Goal: Information Seeking & Learning: Learn about a topic

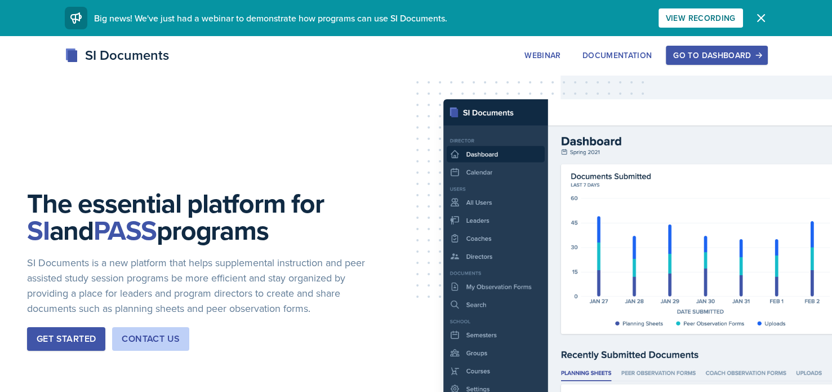
click at [702, 51] on div "Go to Dashboard" at bounding box center [716, 55] width 87 height 9
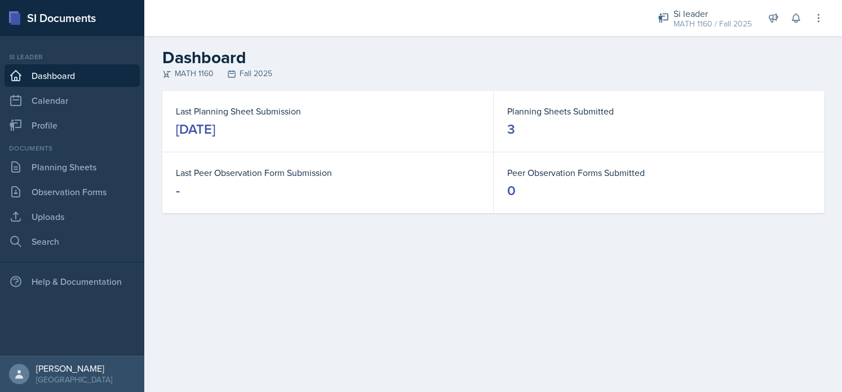
click at [42, 179] on div "Documents Planning Sheets Observation Forms Uploads Search" at bounding box center [72, 197] width 135 height 109
click at [38, 173] on link "Planning Sheets" at bounding box center [72, 167] width 135 height 23
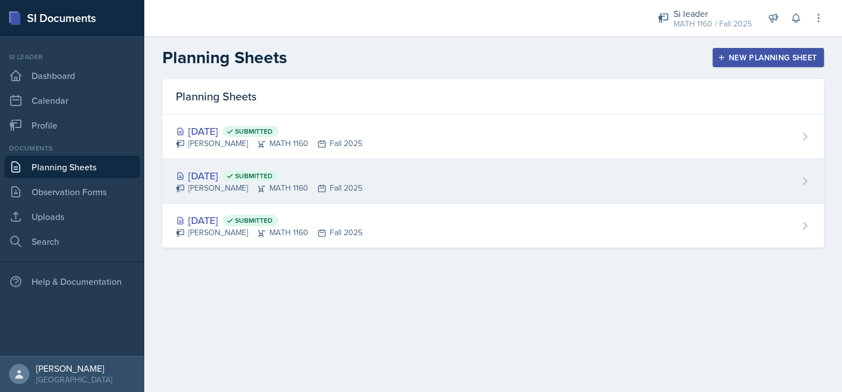
click at [203, 191] on div "[PERSON_NAME] MATH 1160 Fall 2025" at bounding box center [269, 188] width 187 height 12
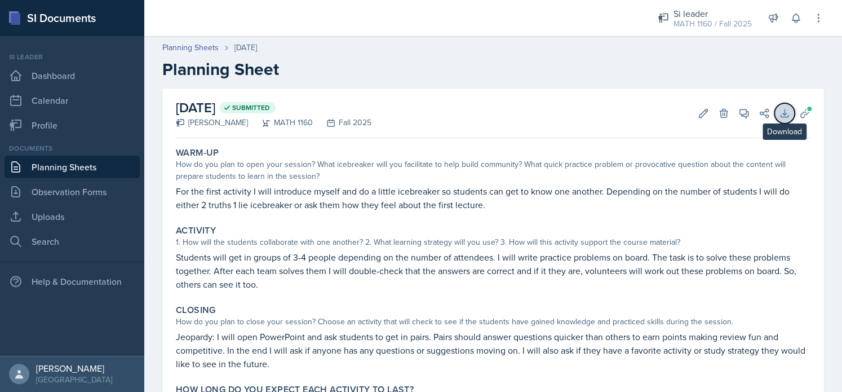
click at [779, 112] on icon at bounding box center [784, 113] width 11 height 11
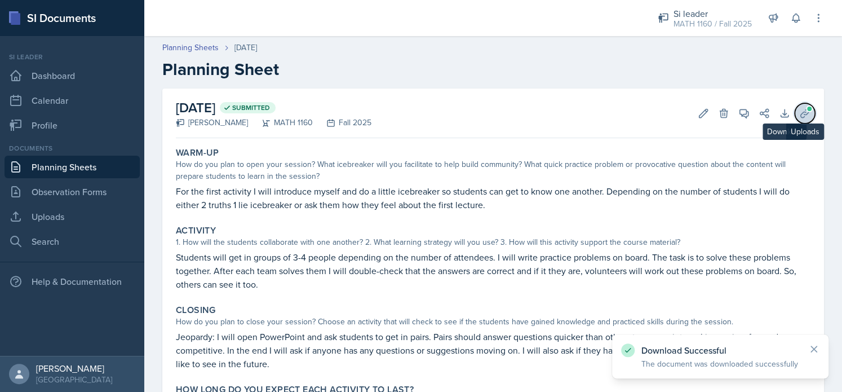
click at [799, 114] on icon at bounding box center [804, 113] width 11 height 11
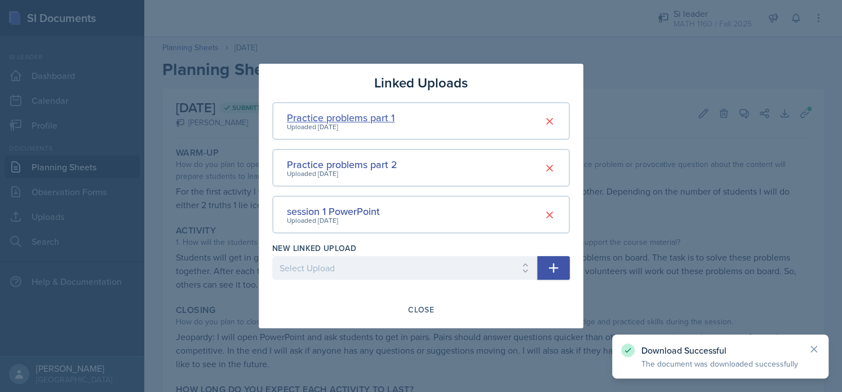
click at [360, 119] on div "Practice problems part 1" at bounding box center [341, 117] width 108 height 15
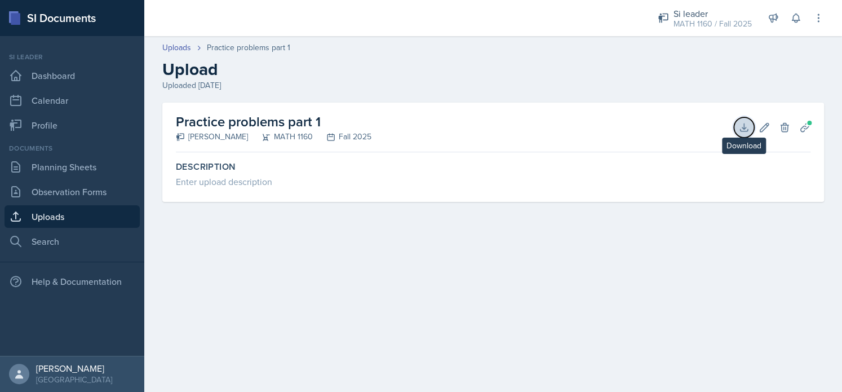
click at [742, 128] on icon at bounding box center [743, 127] width 11 height 11
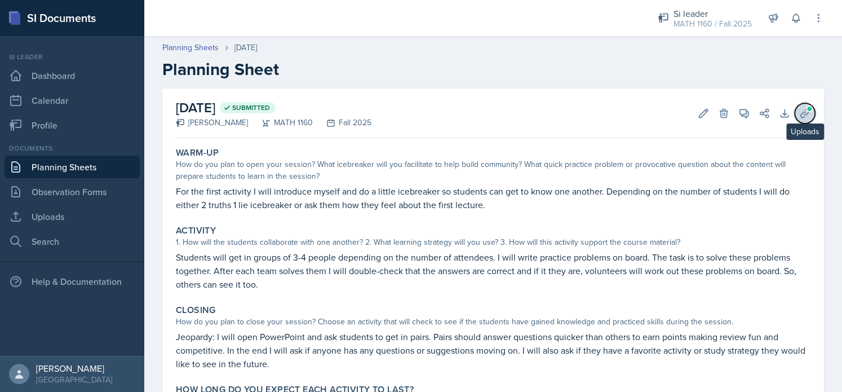
click at [799, 113] on icon at bounding box center [804, 113] width 11 height 11
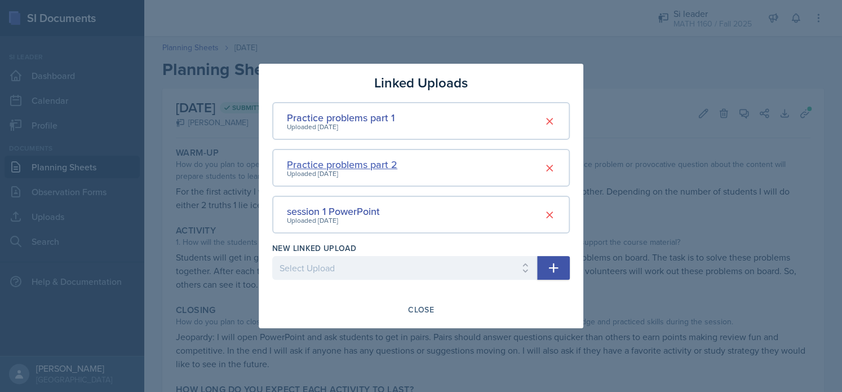
click at [365, 166] on div "Practice problems part 2" at bounding box center [342, 164] width 110 height 15
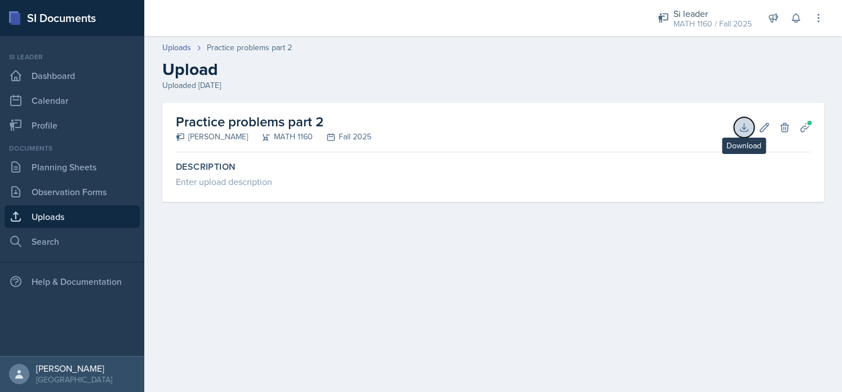
click at [742, 130] on icon at bounding box center [743, 127] width 11 height 11
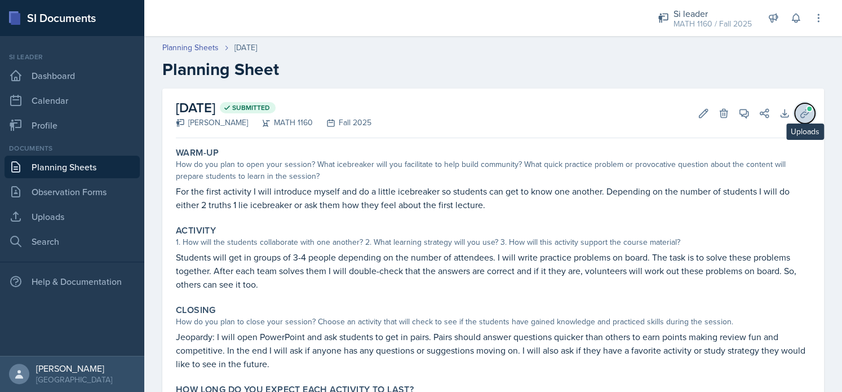
click at [806, 109] on span at bounding box center [809, 108] width 7 height 7
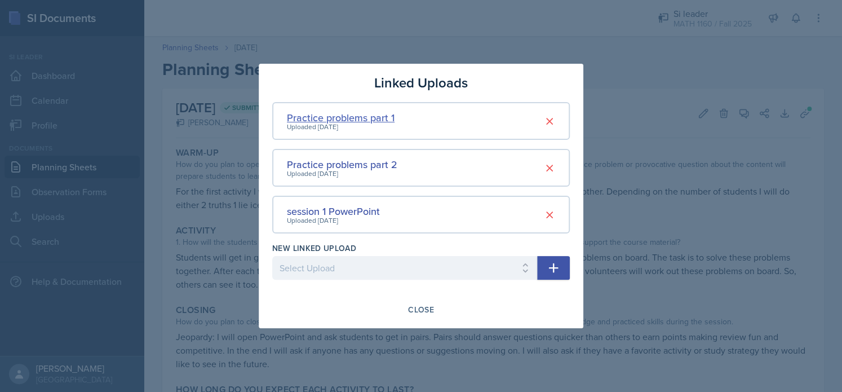
click at [347, 117] on div "Practice problems part 1" at bounding box center [341, 117] width 108 height 15
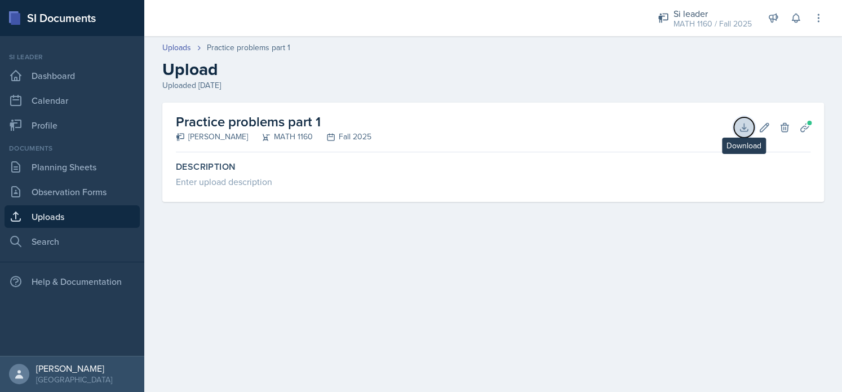
click at [742, 123] on icon at bounding box center [743, 127] width 11 height 11
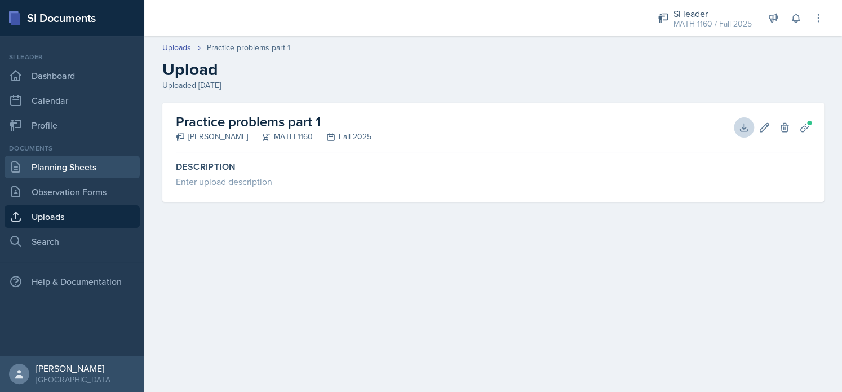
click at [69, 168] on link "Planning Sheets" at bounding box center [72, 167] width 135 height 23
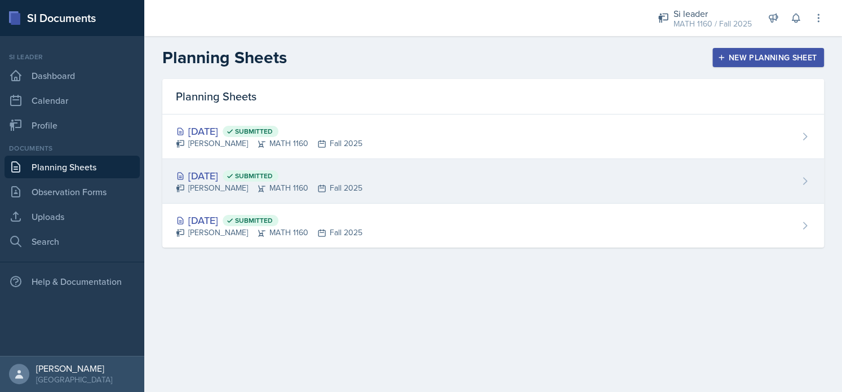
click at [431, 184] on div "[DATE] Submitted [PERSON_NAME] MATH 1160 Fall 2025" at bounding box center [493, 181] width 662 height 45
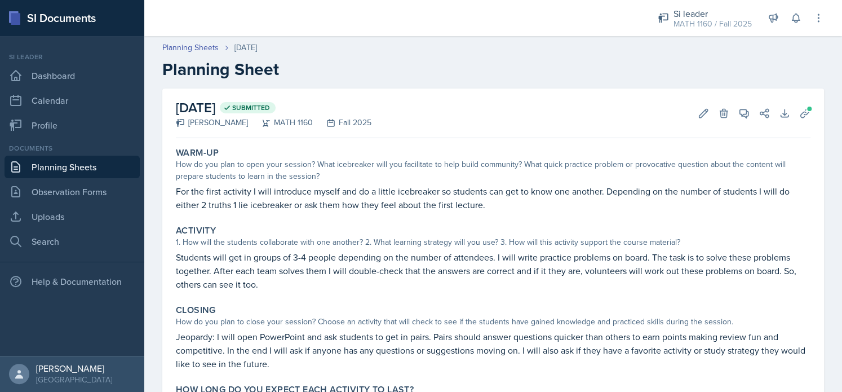
click at [70, 162] on link "Planning Sheets" at bounding box center [72, 167] width 135 height 23
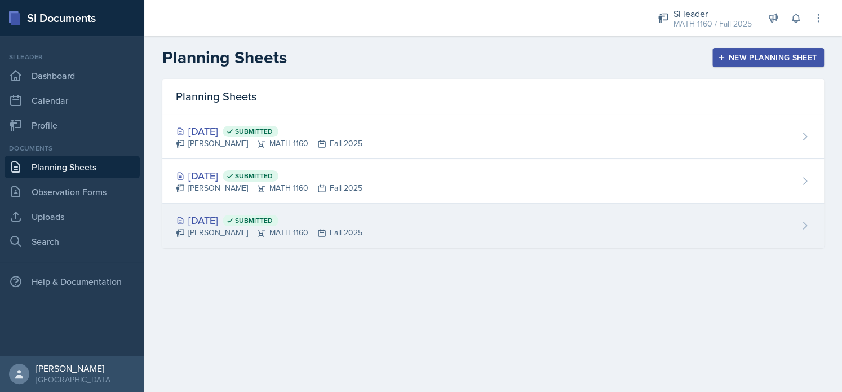
click at [213, 218] on div "[DATE] Submitted" at bounding box center [269, 219] width 187 height 15
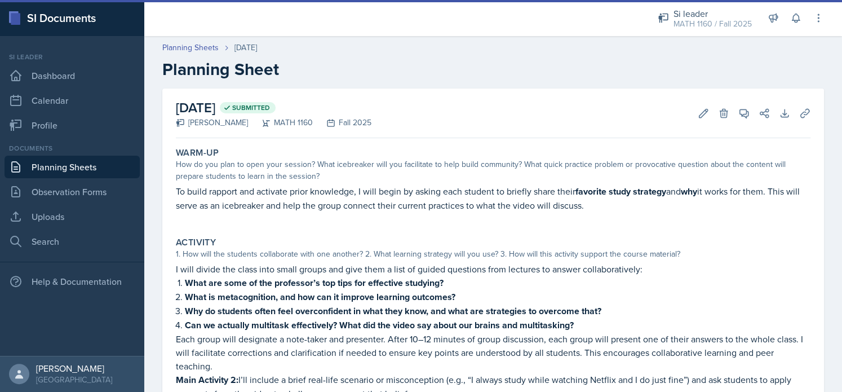
click at [74, 165] on link "Planning Sheets" at bounding box center [72, 167] width 135 height 23
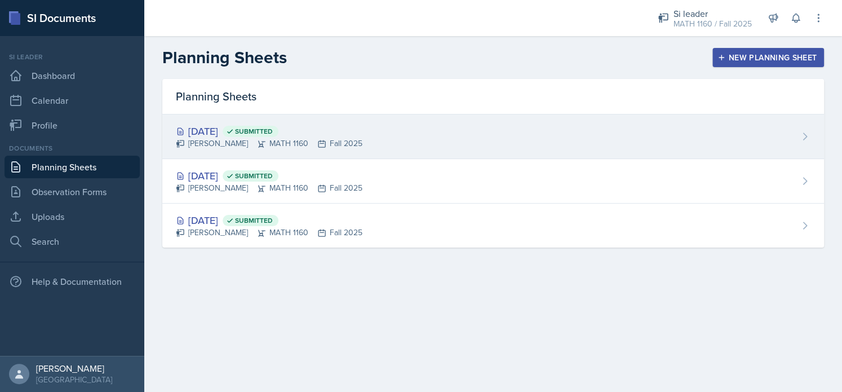
click at [209, 148] on div "[PERSON_NAME] MATH 1160 Fall 2025" at bounding box center [269, 143] width 187 height 12
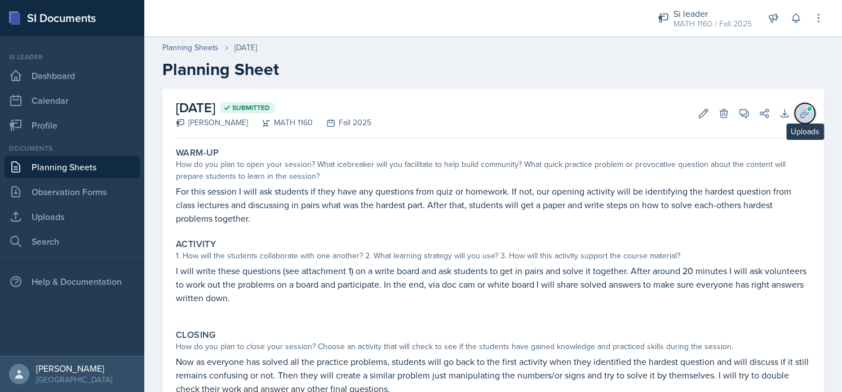
click at [799, 116] on icon at bounding box center [804, 113] width 11 height 11
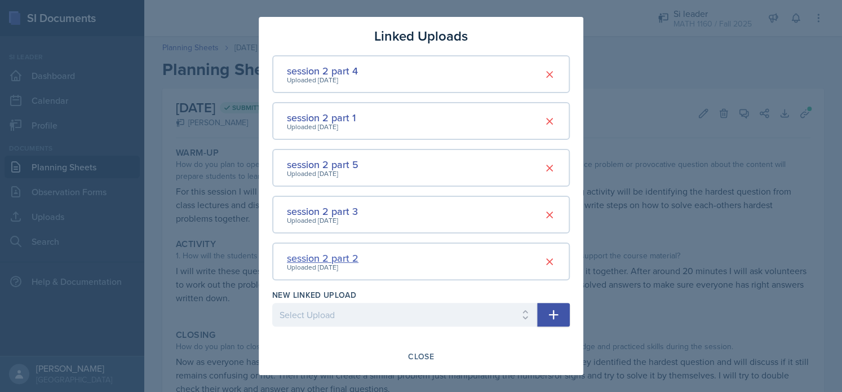
click at [347, 256] on div "session 2 part 2" at bounding box center [323, 257] width 72 height 15
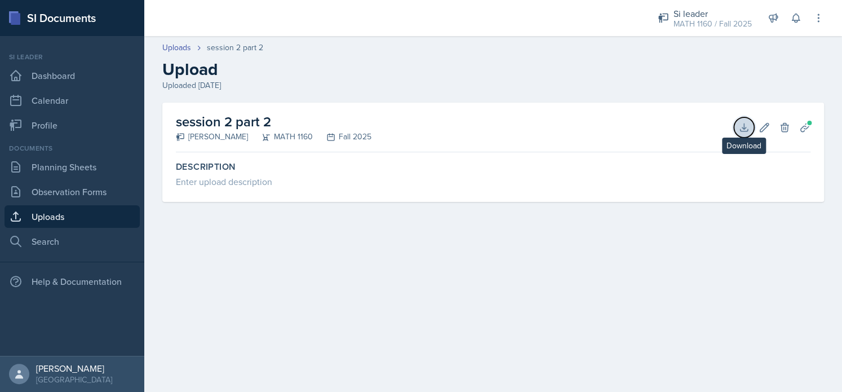
click at [739, 125] on icon at bounding box center [743, 127] width 11 height 11
